Goal: Task Accomplishment & Management: Manage account settings

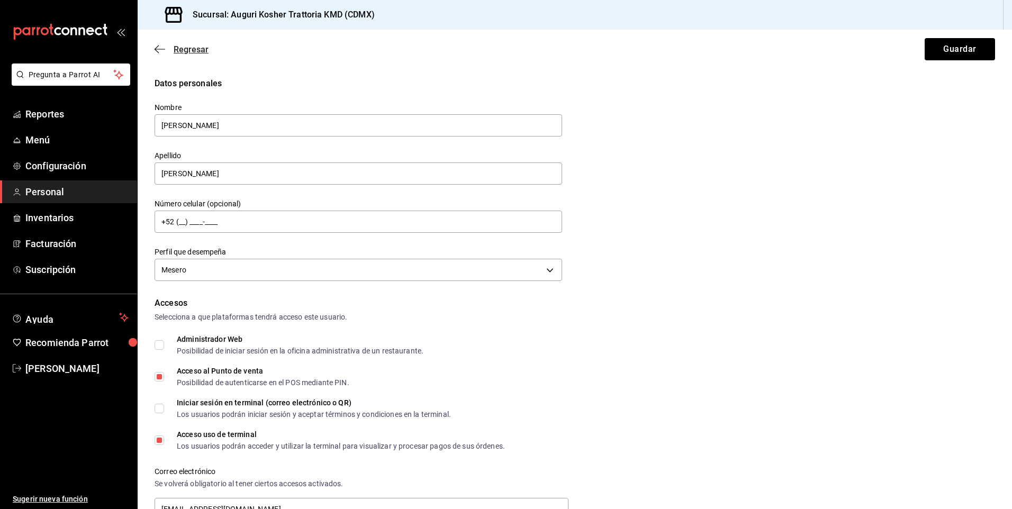
click at [159, 50] on icon "button" at bounding box center [159, 49] width 11 height 10
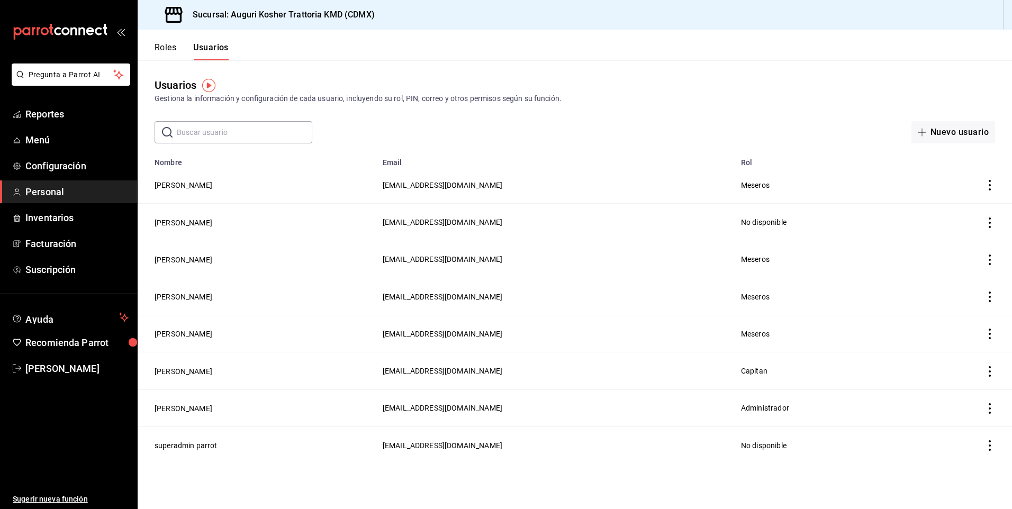
click at [989, 257] on icon "actions" at bounding box center [989, 259] width 11 height 11
click at [946, 274] on span "Eliminar" at bounding box center [951, 273] width 27 height 8
click at [939, 294] on button "Eliminar" at bounding box center [942, 294] width 70 height 22
click at [534, 445] on main "Usuarios Gestiona la información y configuración de cada usuario, incluyendo su…" at bounding box center [575, 284] width 874 height 449
click at [44, 116] on span "Reportes" at bounding box center [76, 114] width 103 height 14
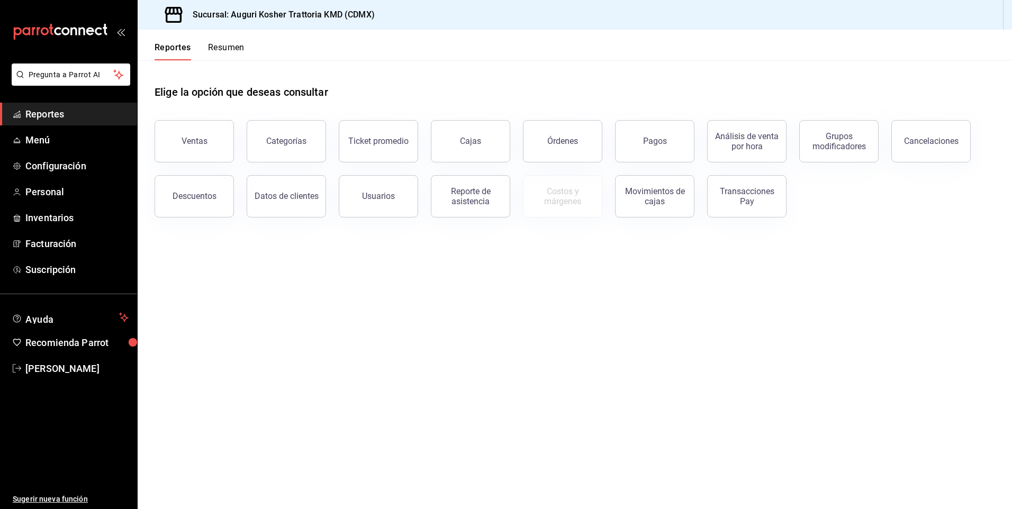
click at [225, 47] on button "Resumen" at bounding box center [226, 51] width 37 height 18
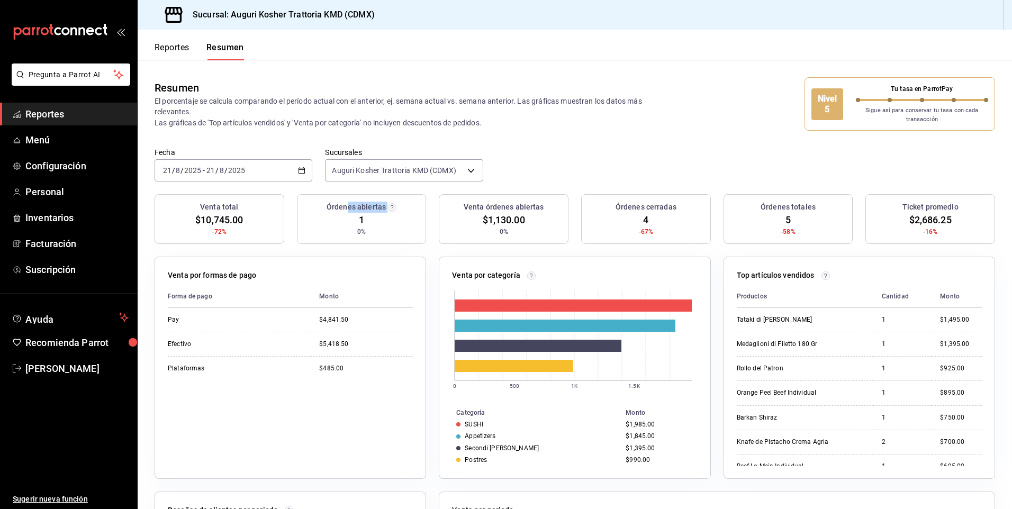
drag, startPoint x: 359, startPoint y: 219, endPoint x: 347, endPoint y: 220, distance: 12.3
click at [347, 220] on div "Órdenes abiertas 1 0%" at bounding box center [362, 219] width 130 height 50
